Goal: Navigation & Orientation: Find specific page/section

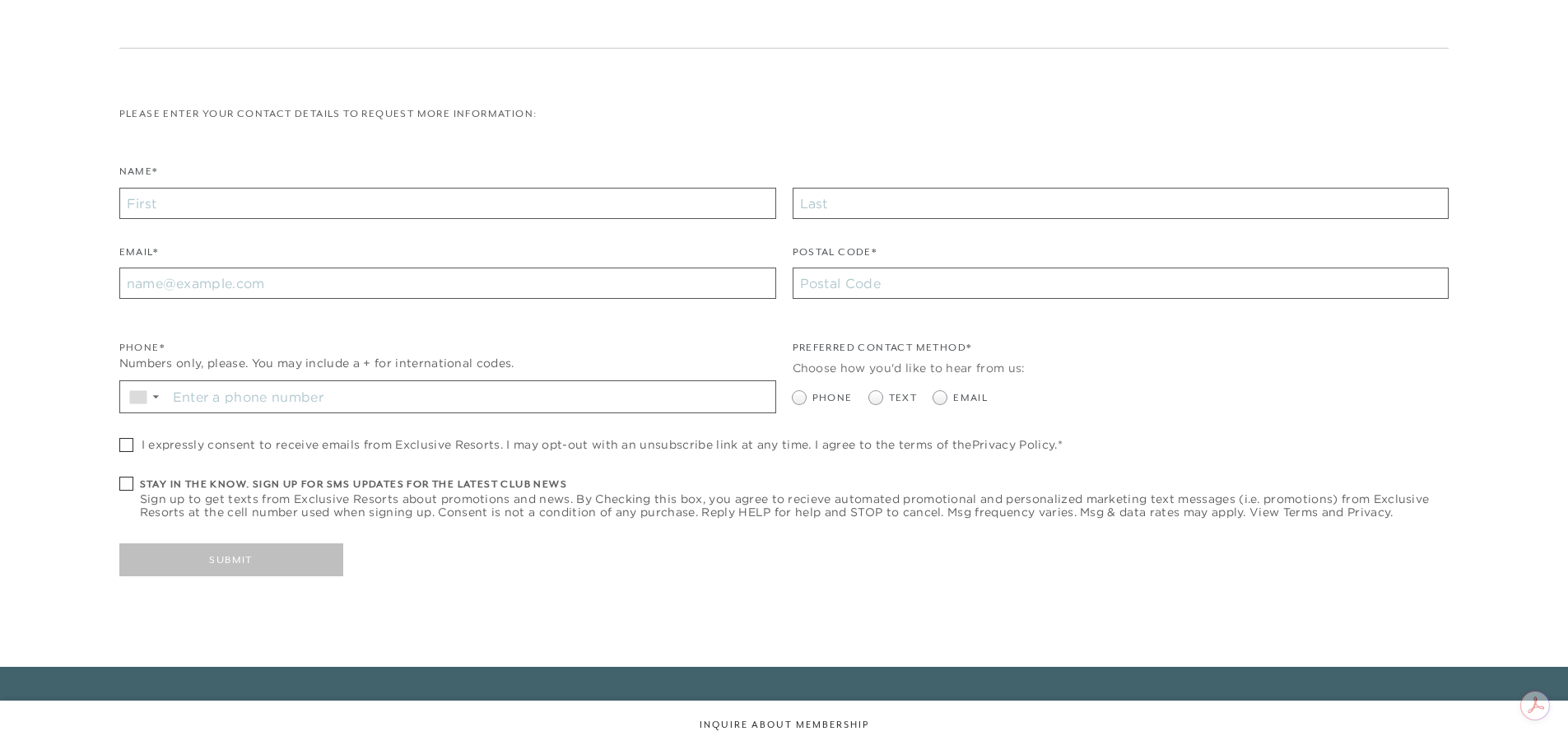
scroll to position [528, 0]
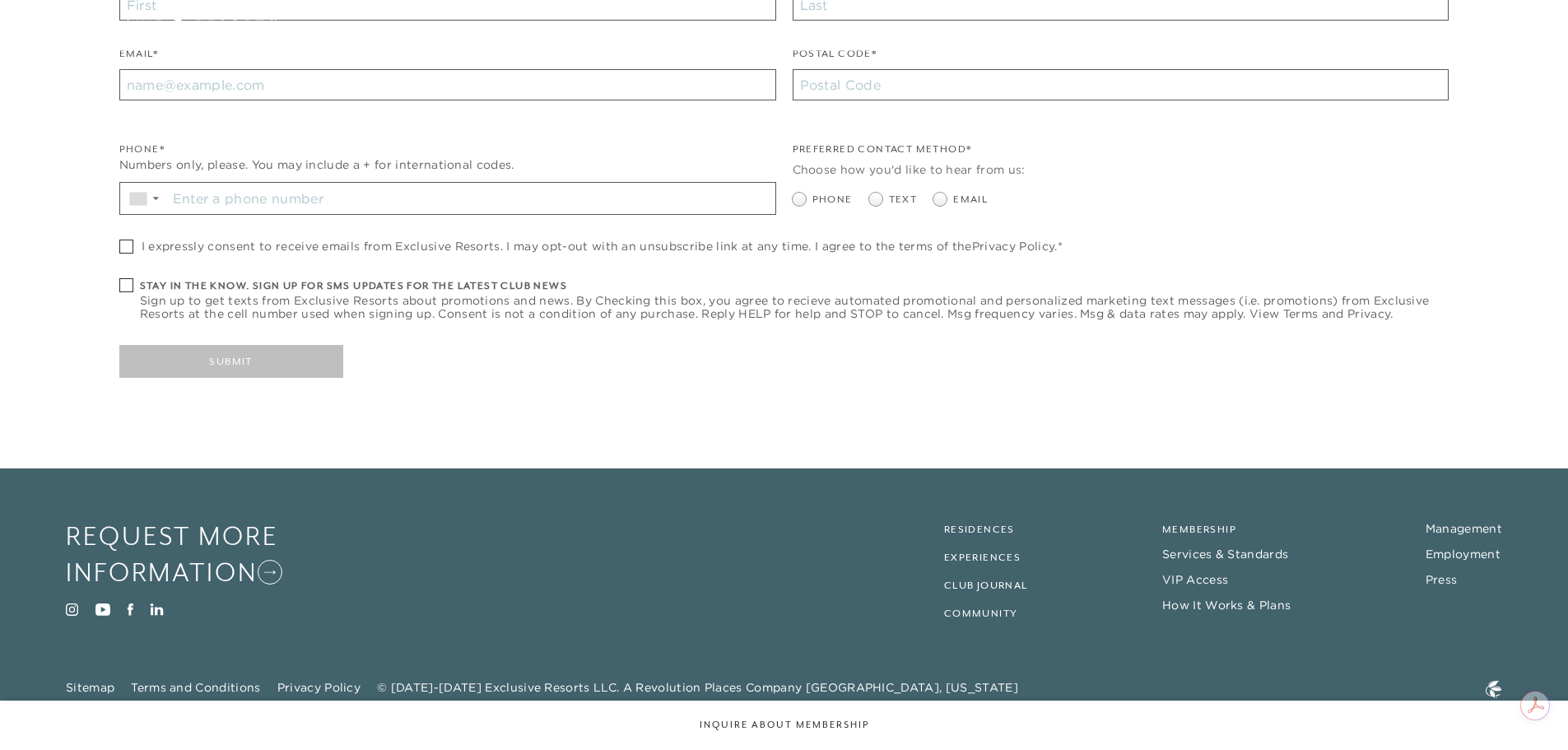
checkbox input "false"
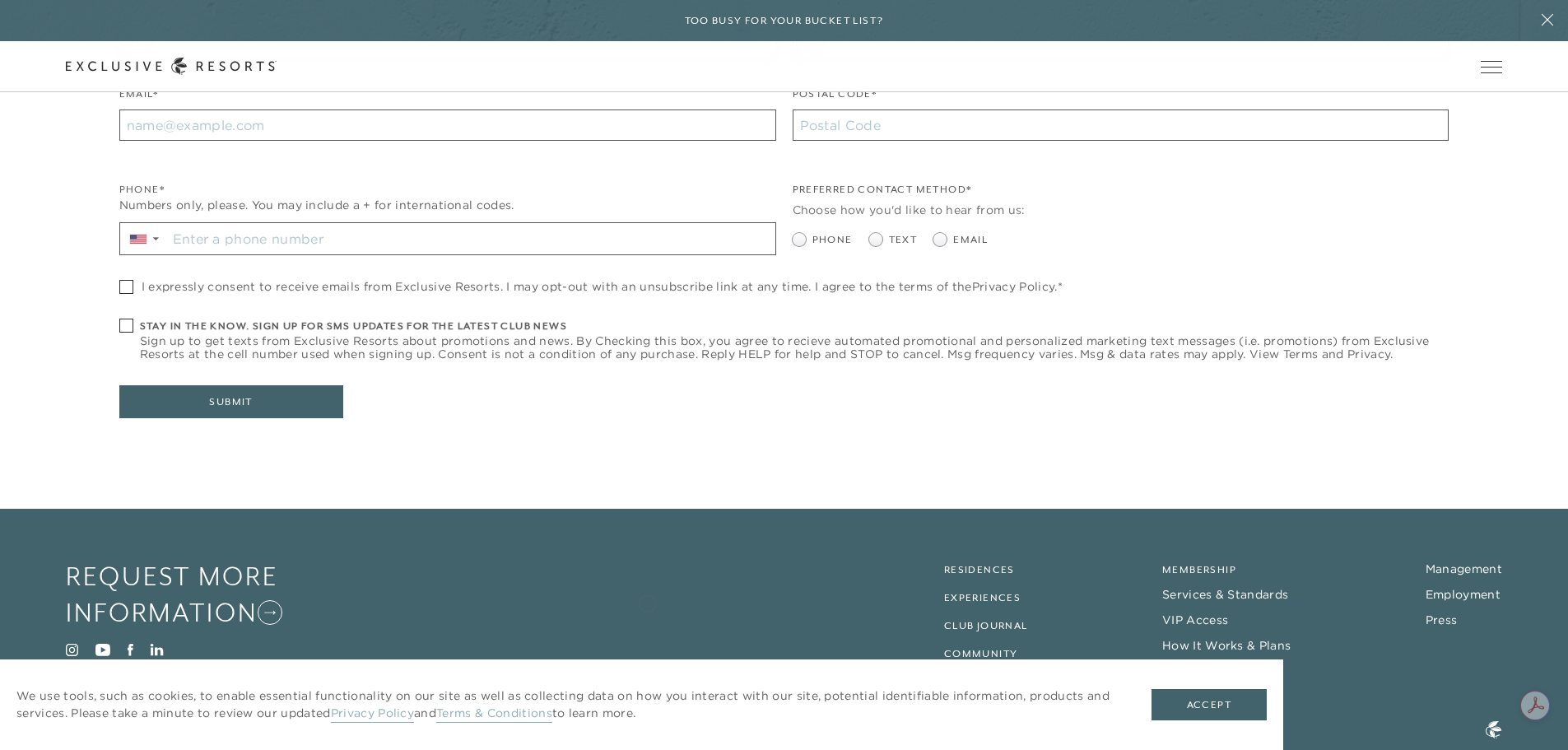
scroll to position [569, 0]
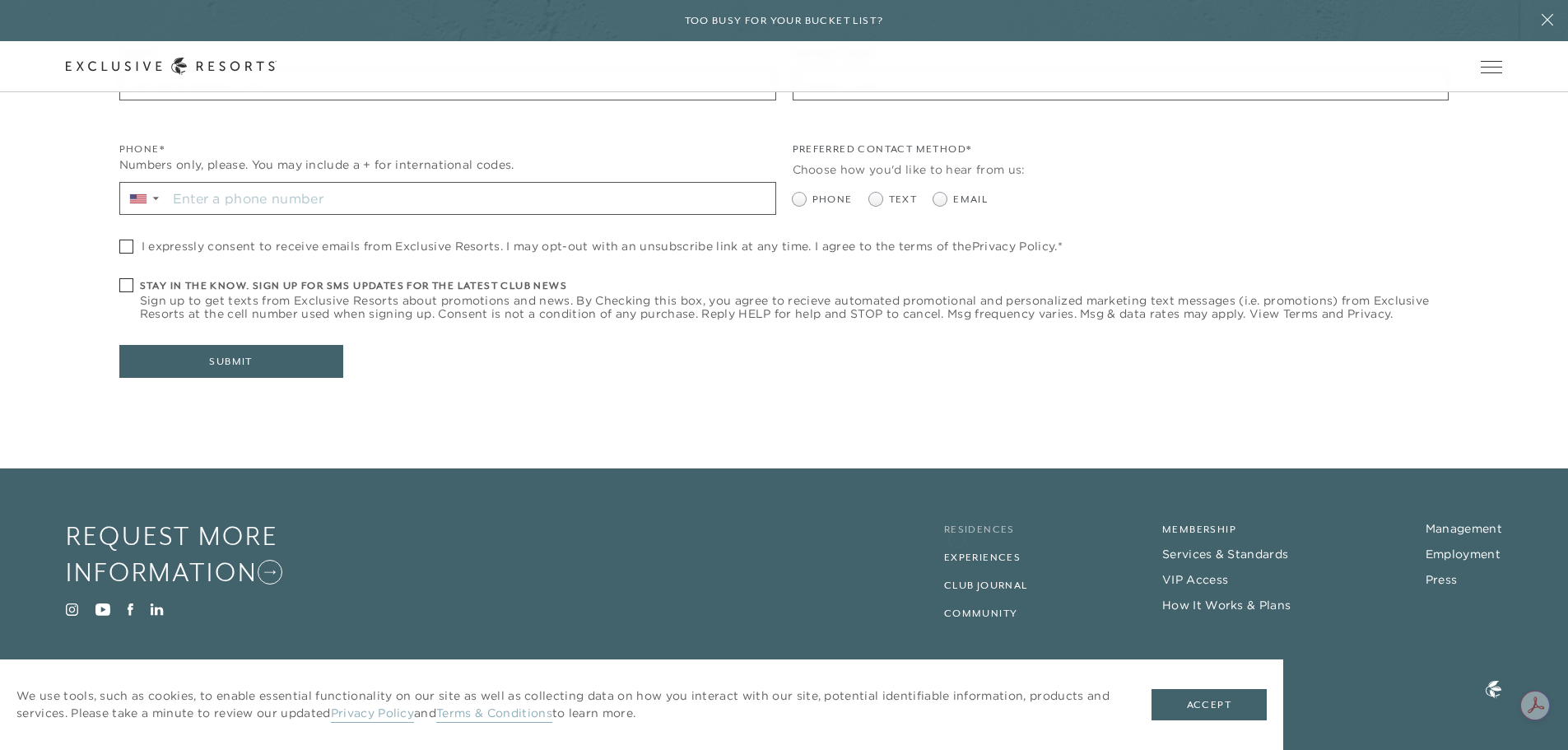
click at [956, 534] on link "Residences" at bounding box center [979, 529] width 71 height 11
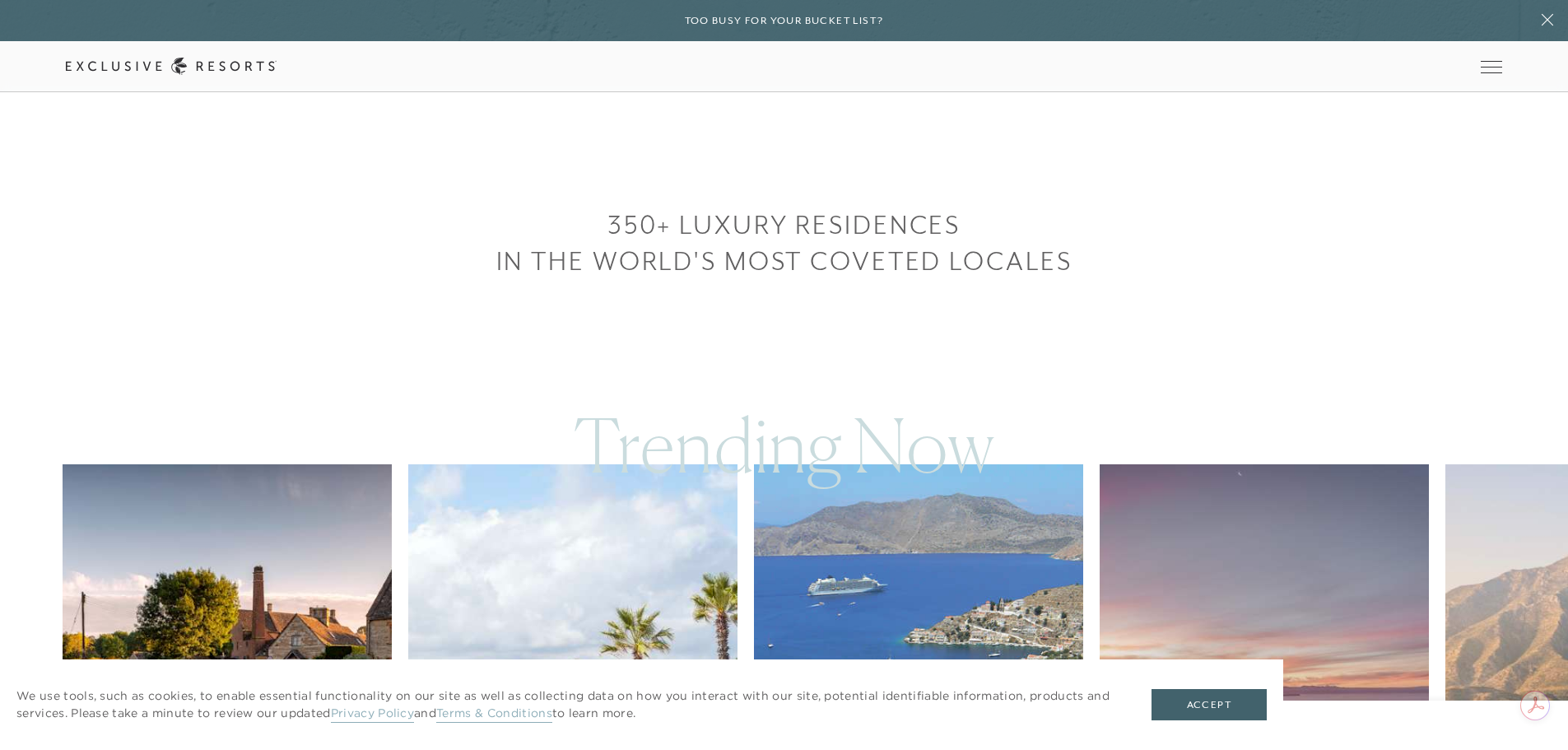
scroll to position [906, 0]
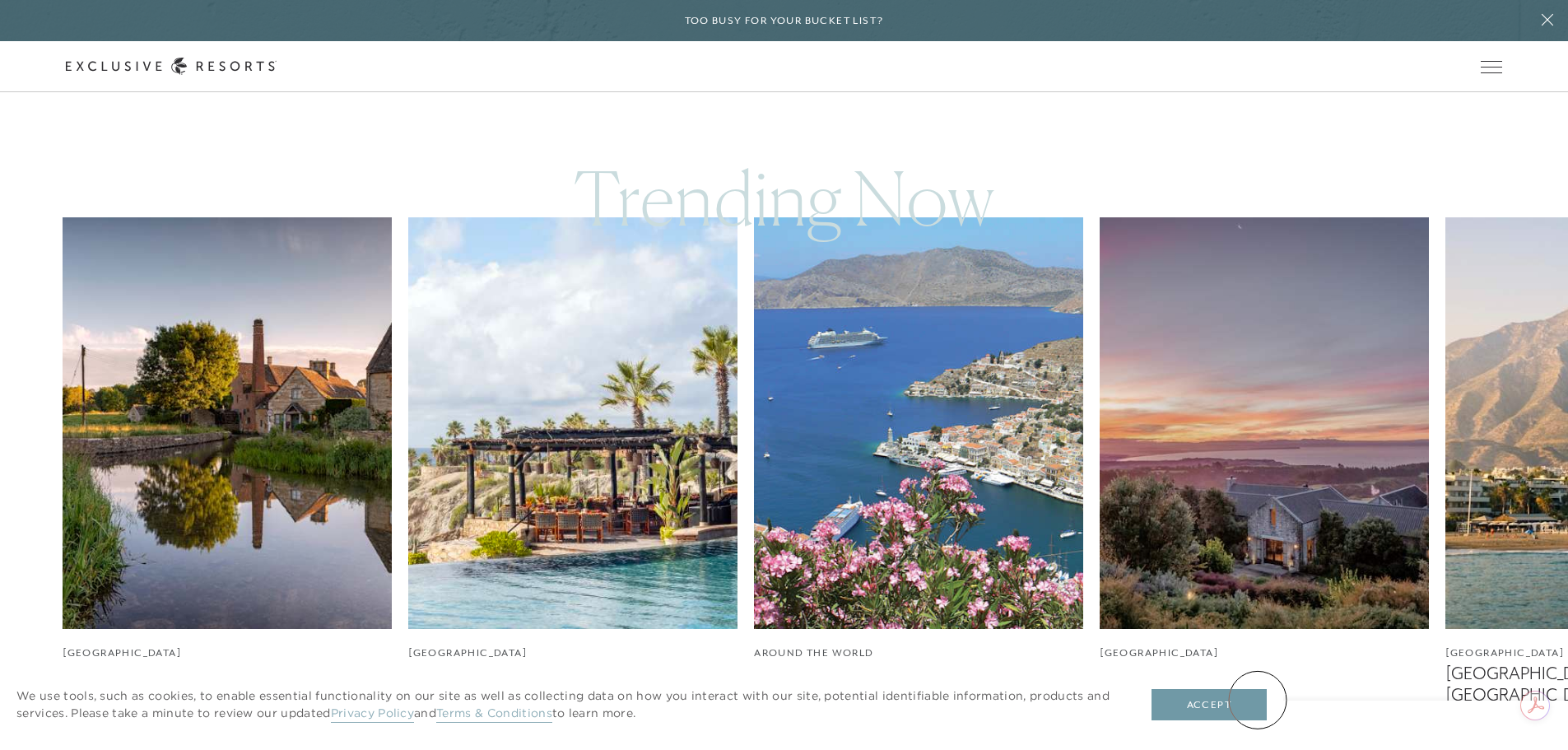
click at [1257, 699] on button "Accept" at bounding box center [1209, 705] width 116 height 32
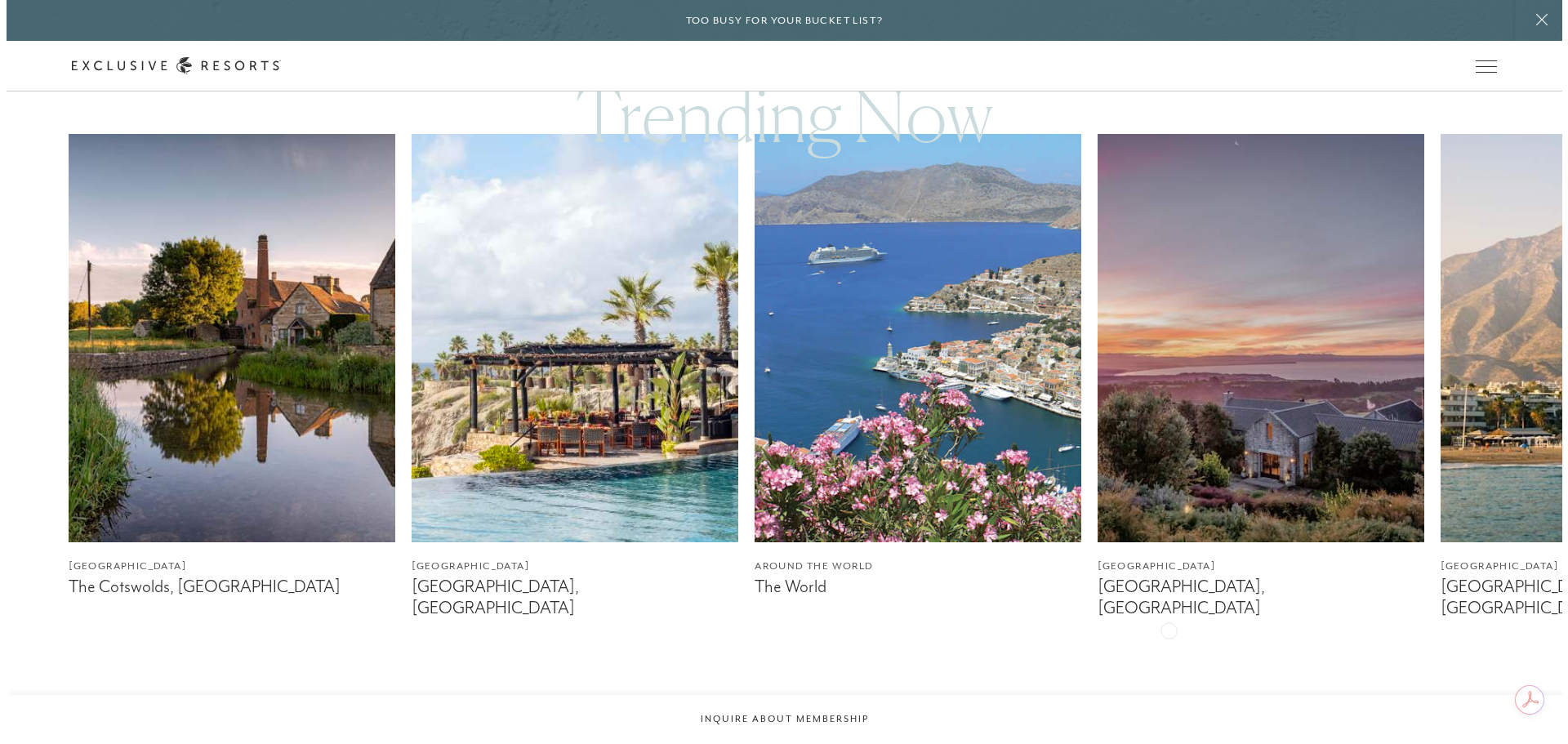
scroll to position [1062, 0]
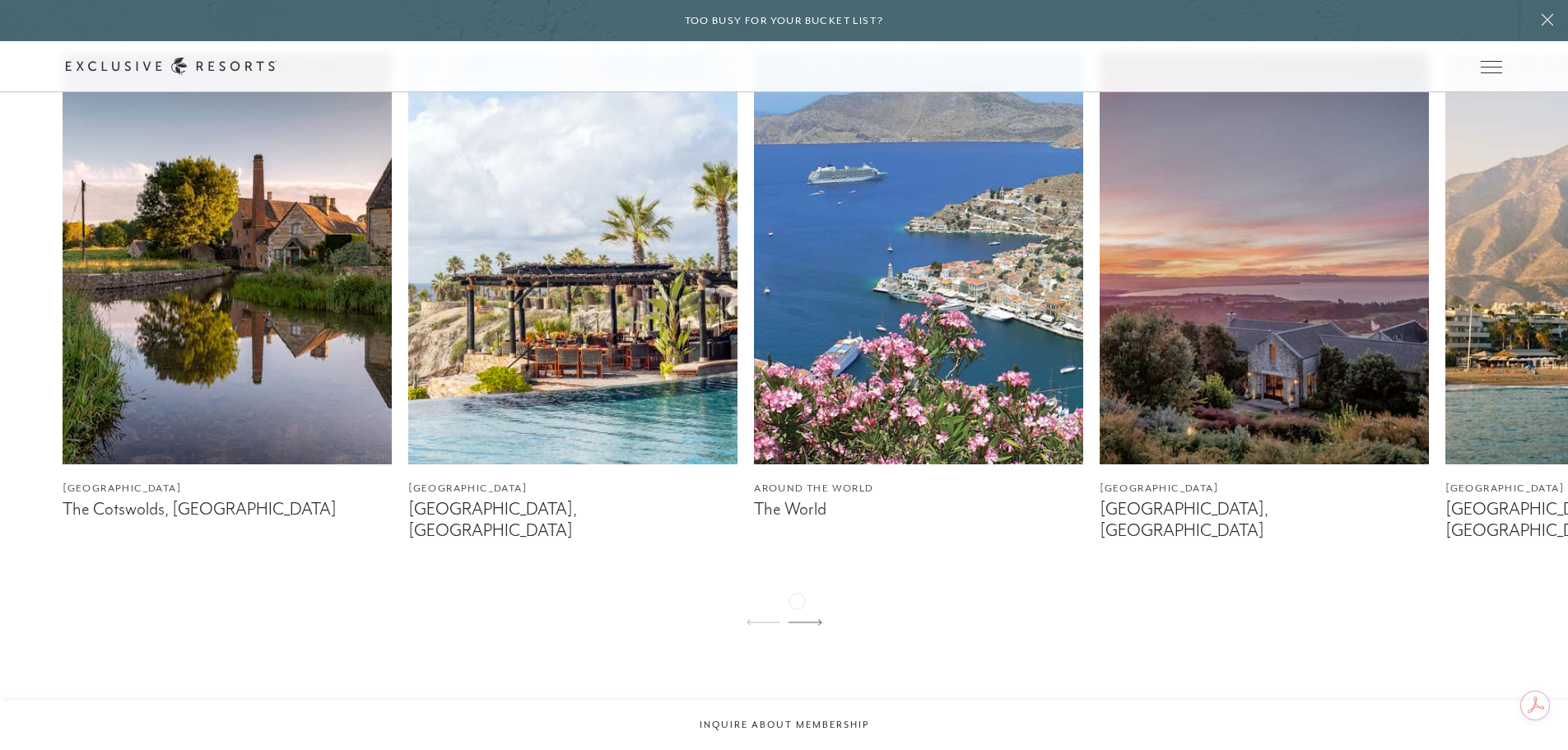
click at [797, 619] on icon at bounding box center [805, 622] width 33 height 7
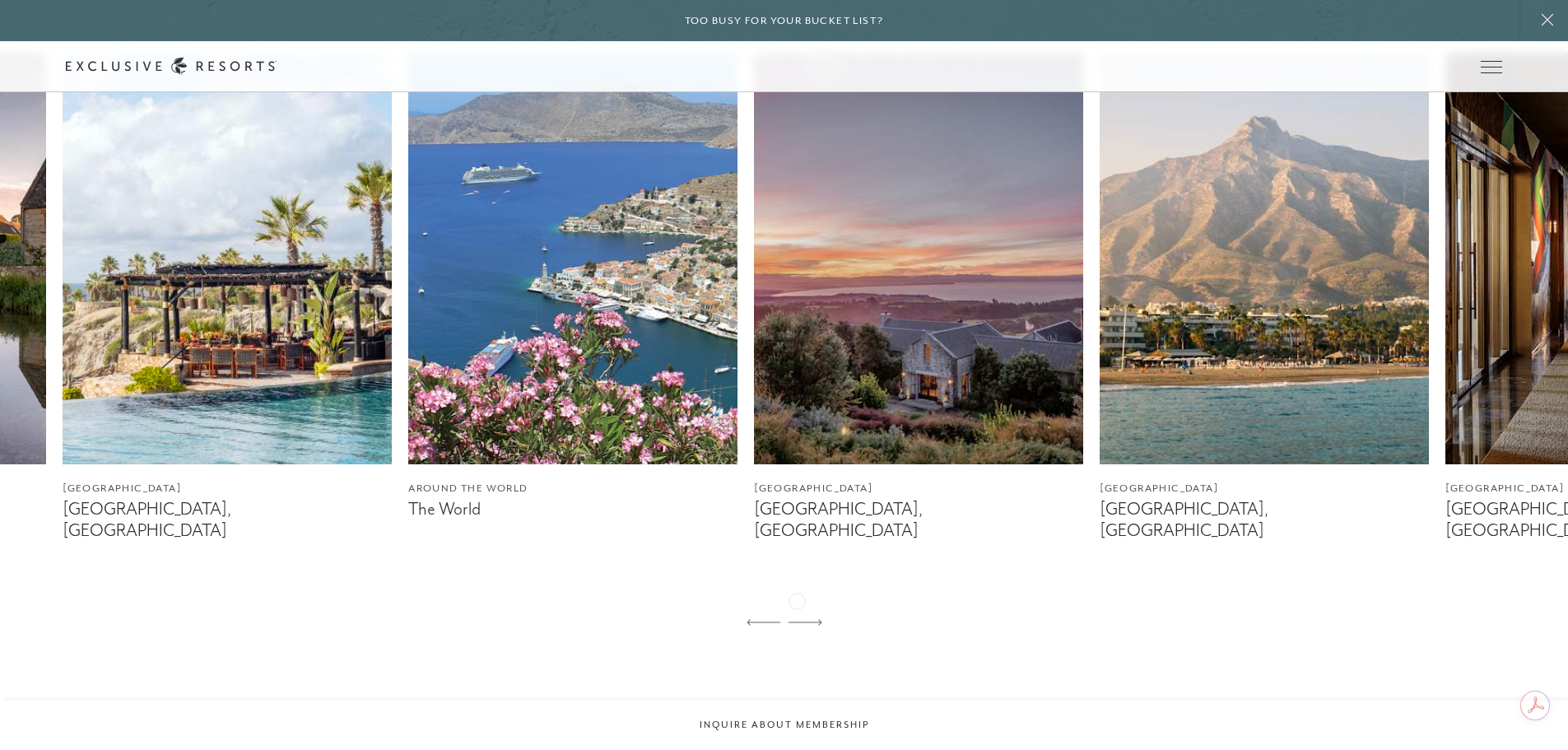
click at [797, 619] on icon at bounding box center [805, 622] width 33 height 7
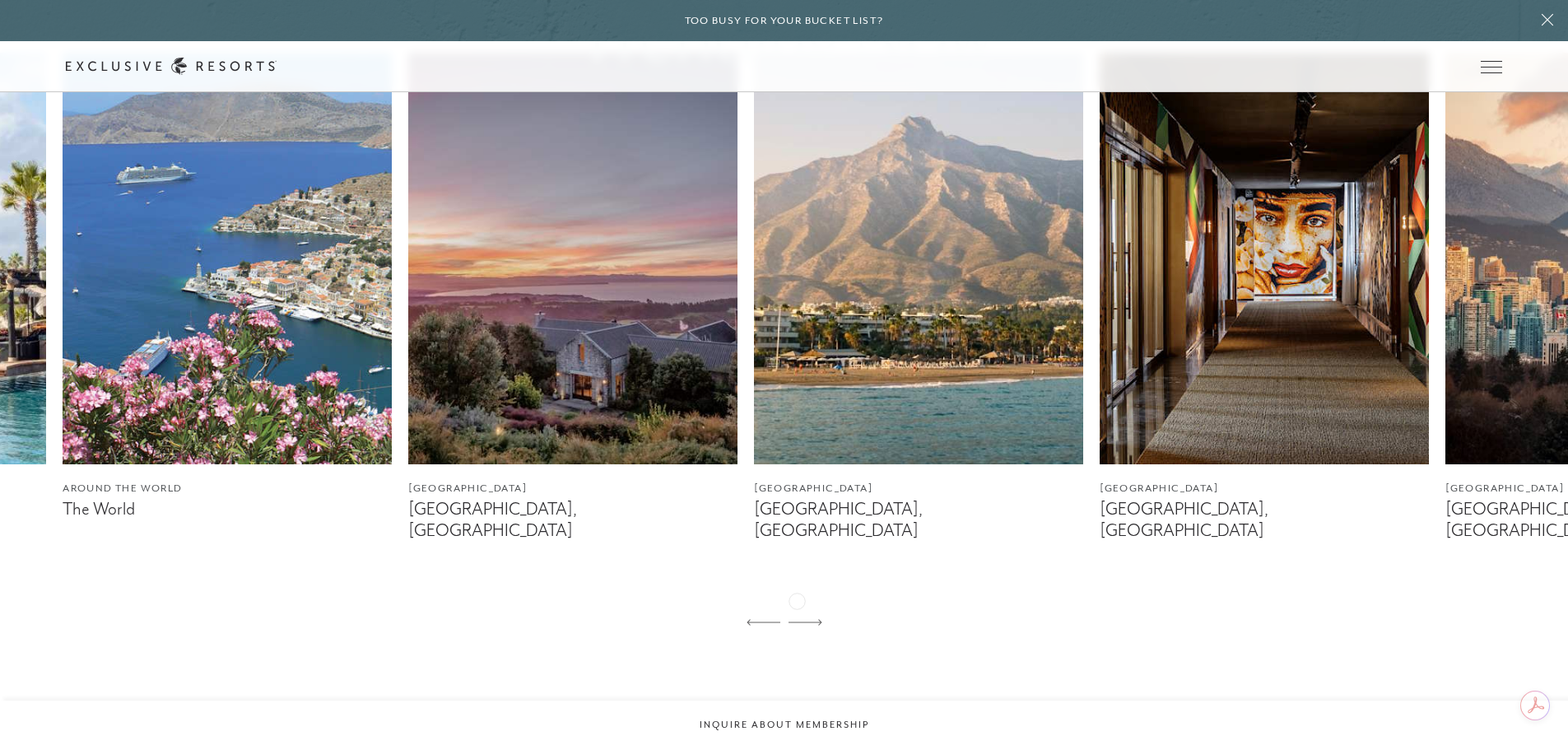
click at [797, 619] on icon at bounding box center [805, 622] width 33 height 7
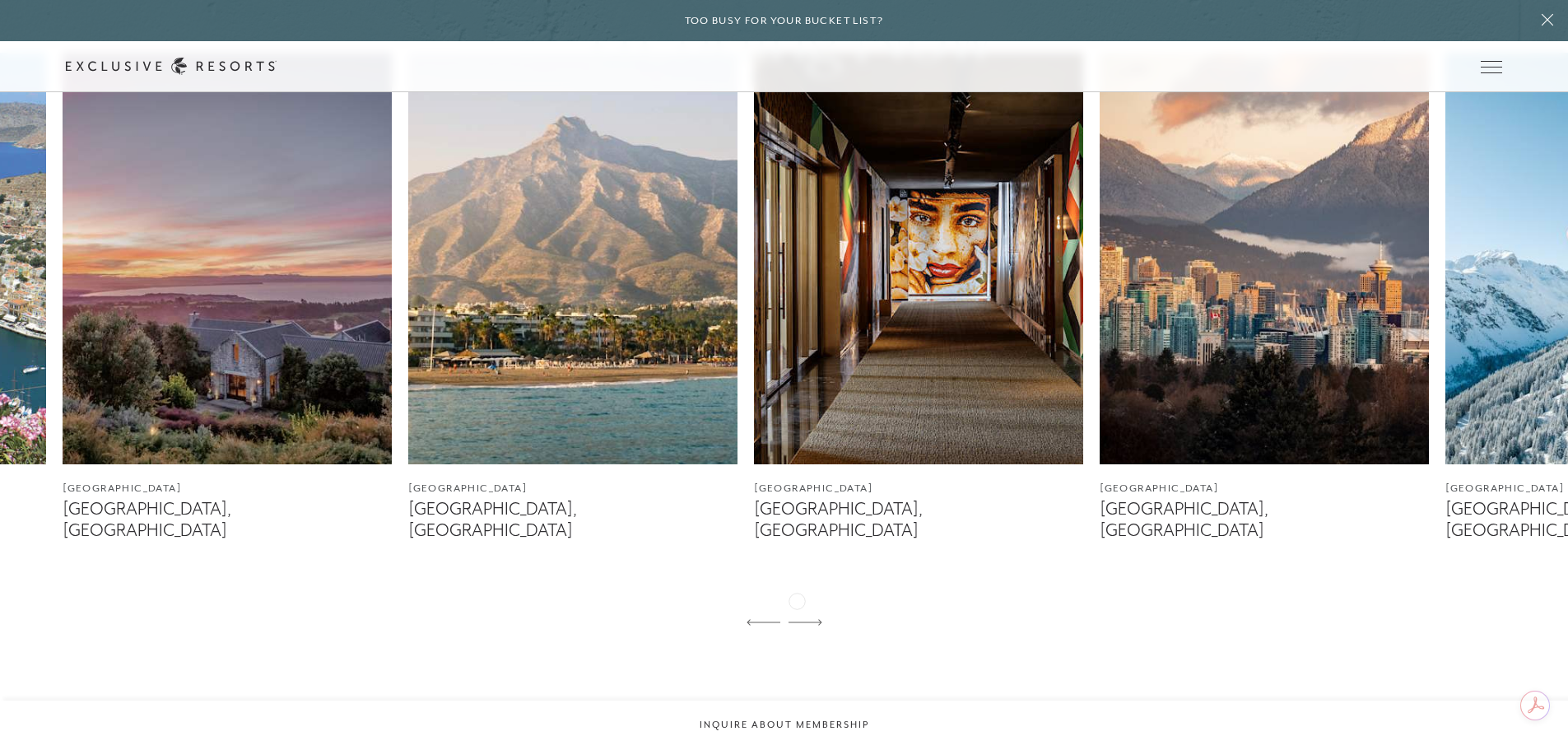
click at [797, 619] on icon at bounding box center [805, 622] width 33 height 7
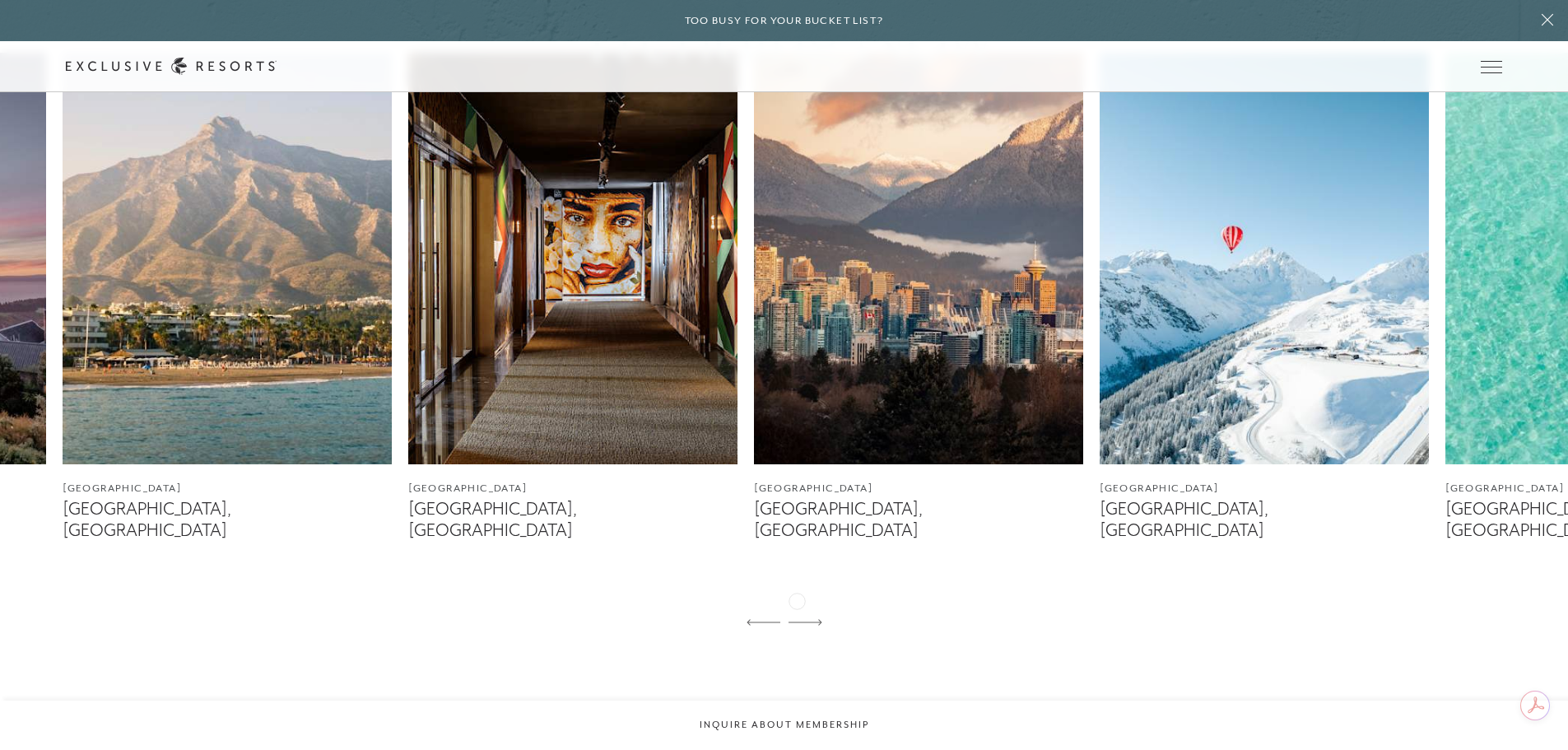
click at [797, 619] on icon at bounding box center [805, 622] width 33 height 7
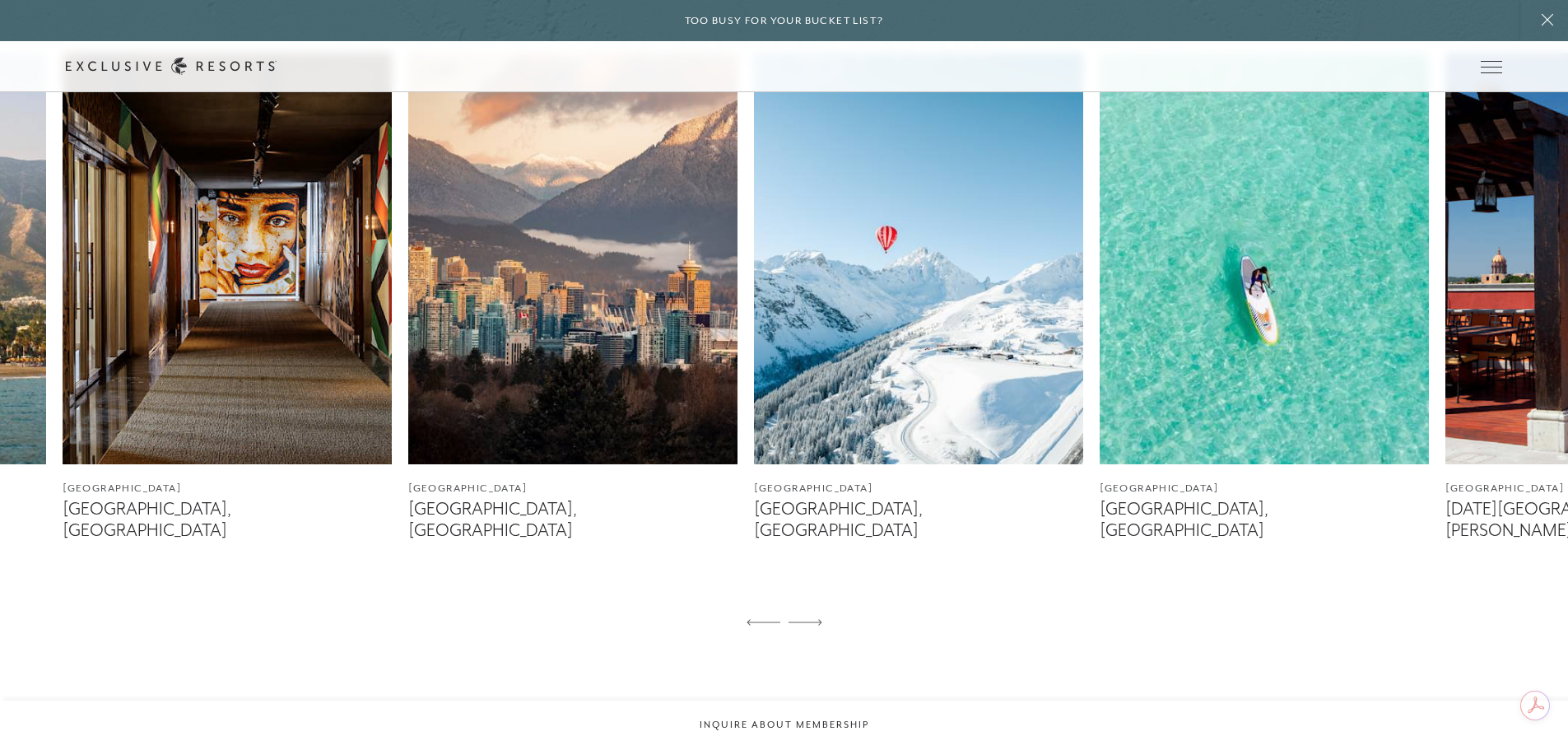
click at [797, 619] on icon at bounding box center [805, 622] width 33 height 7
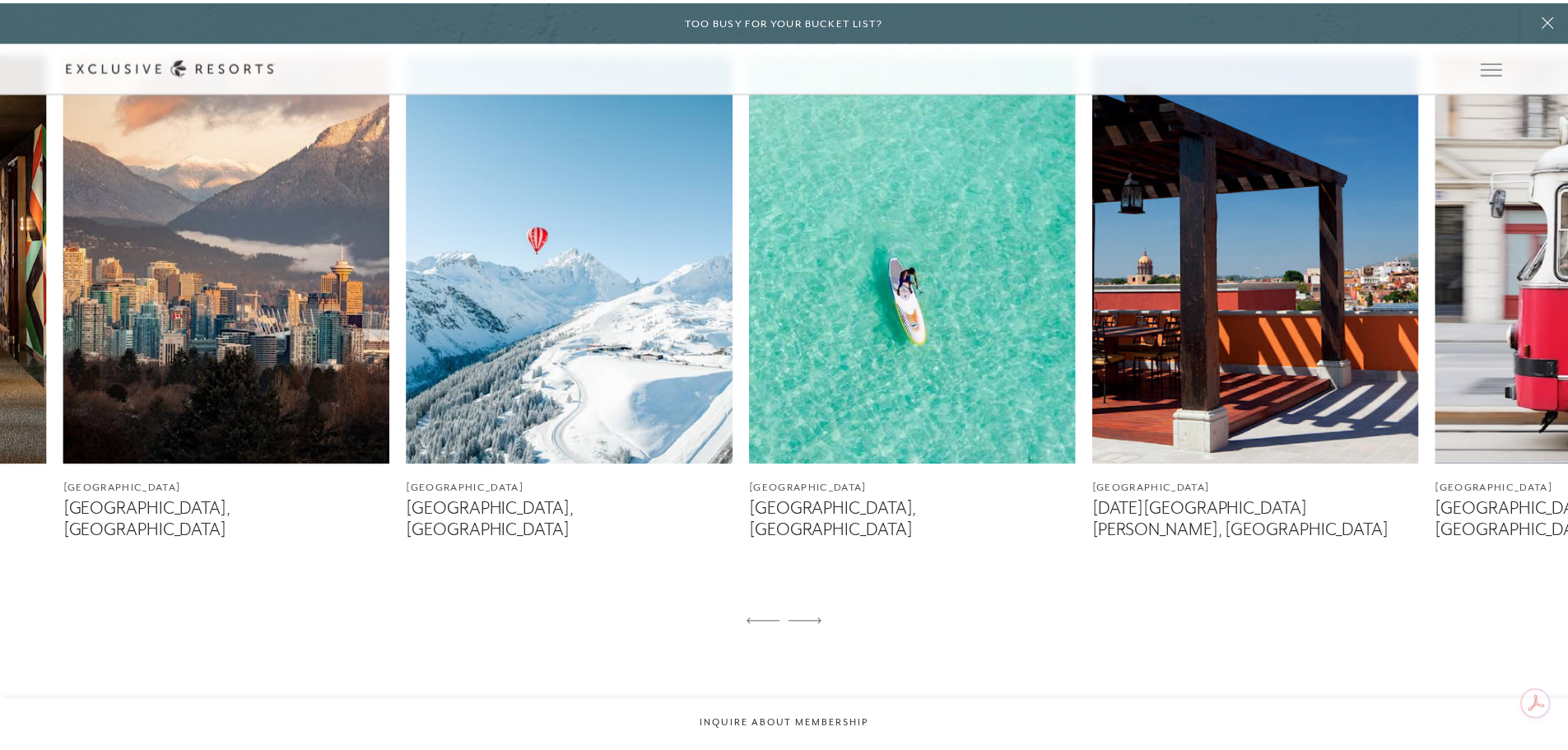
scroll to position [0, 0]
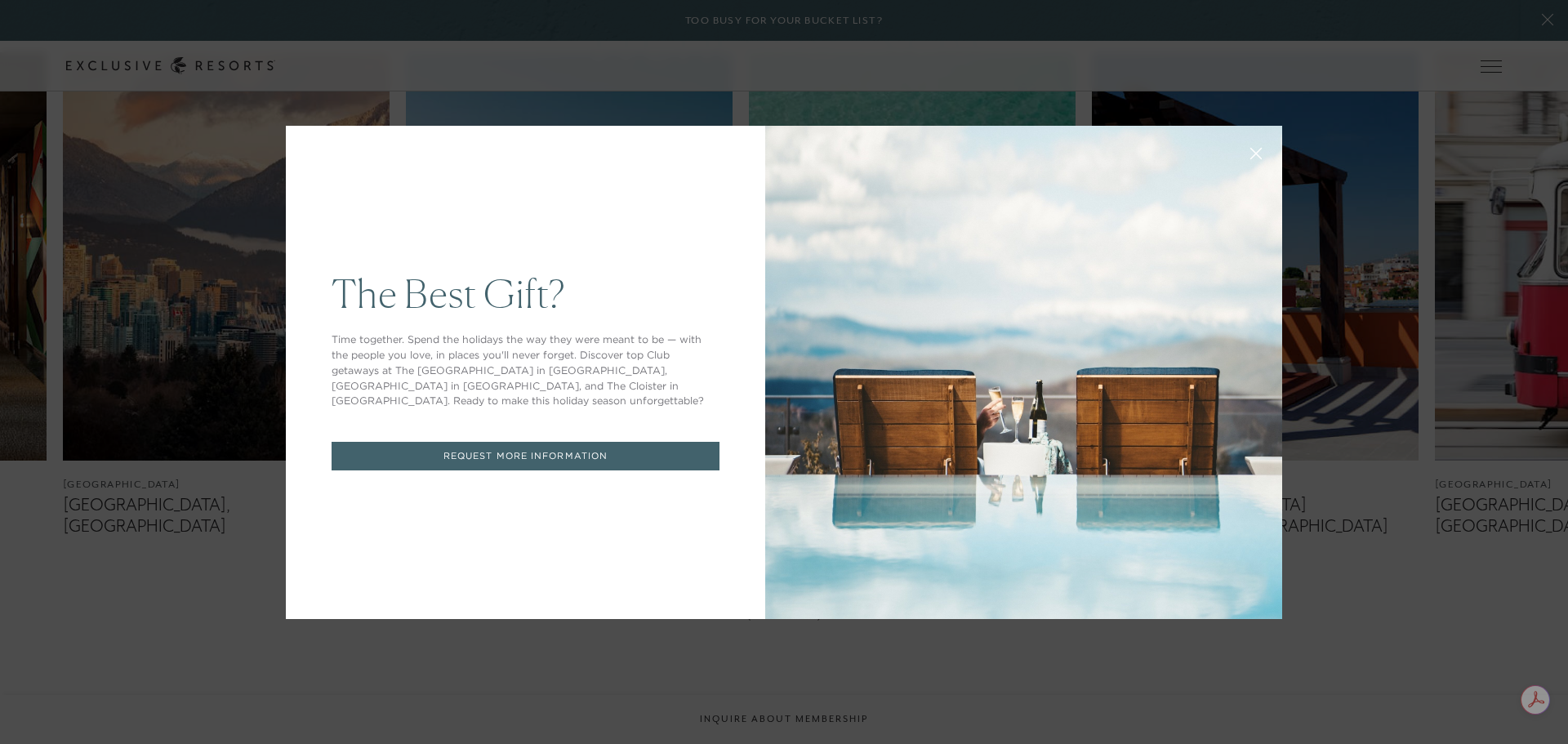
click at [1253, 150] on icon at bounding box center [1256, 153] width 11 height 11
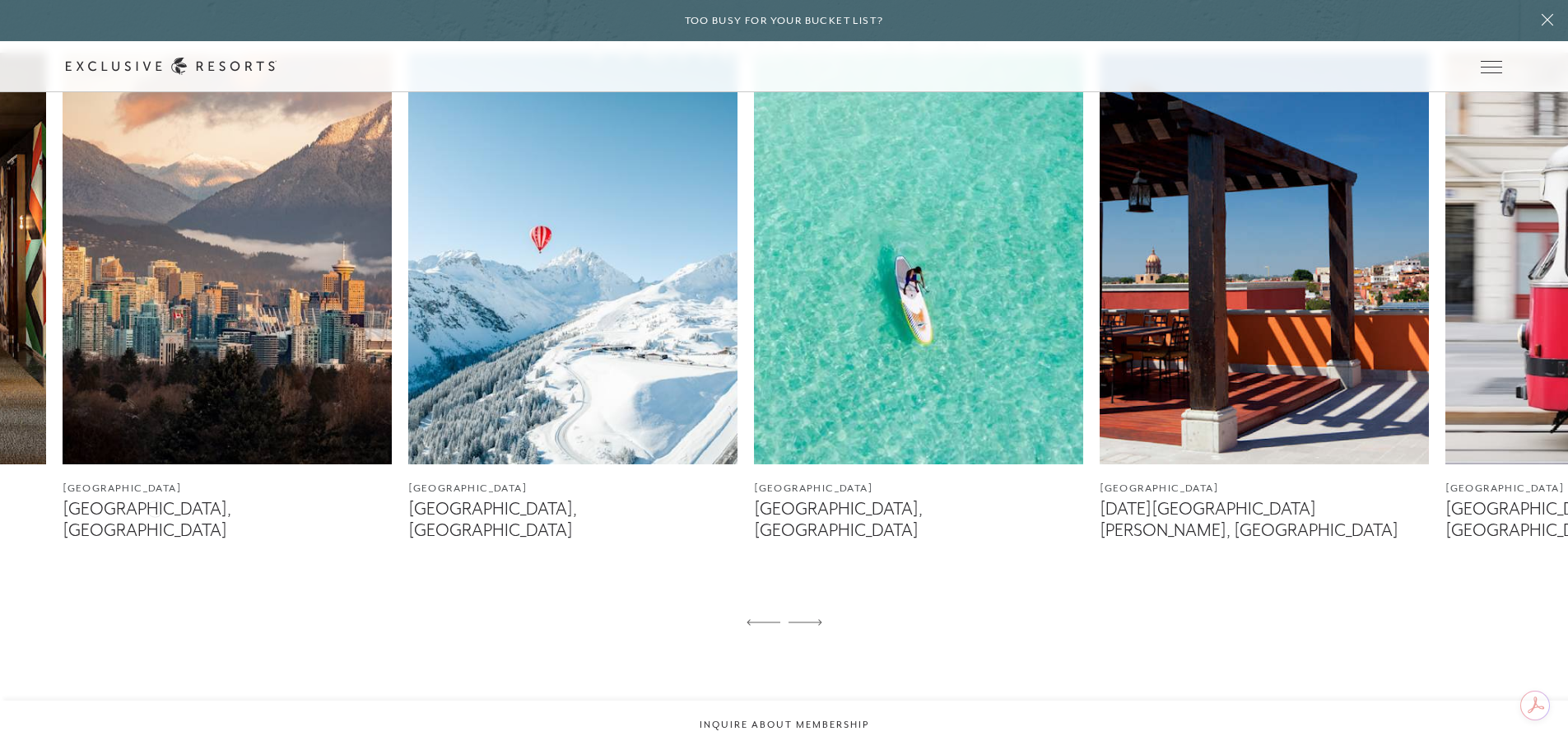
click at [155, 507] on figcaption "[GEOGRAPHIC_DATA], [GEOGRAPHIC_DATA]" at bounding box center [227, 520] width 330 height 41
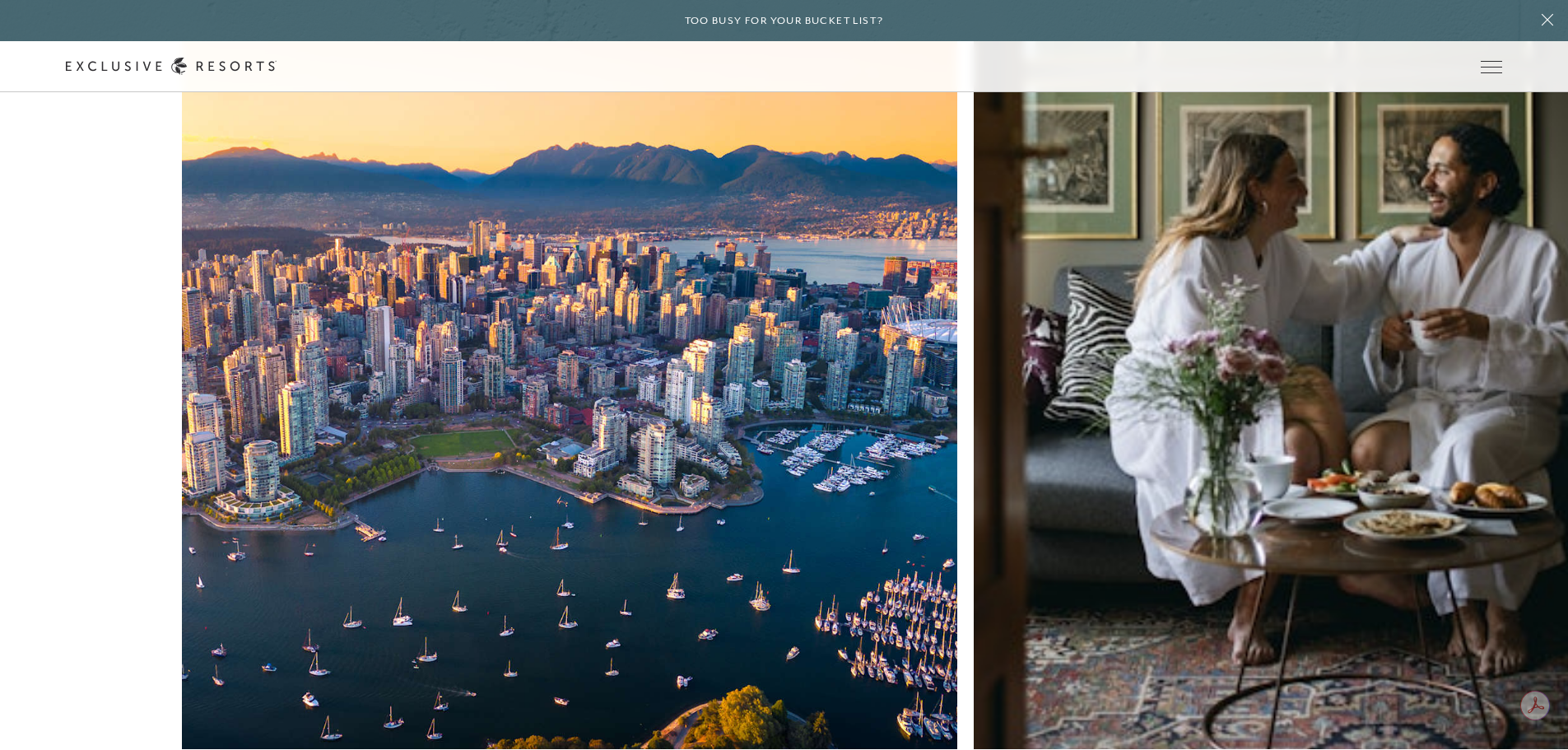
scroll to position [5024, 0]
